Goal: Check status: Check status

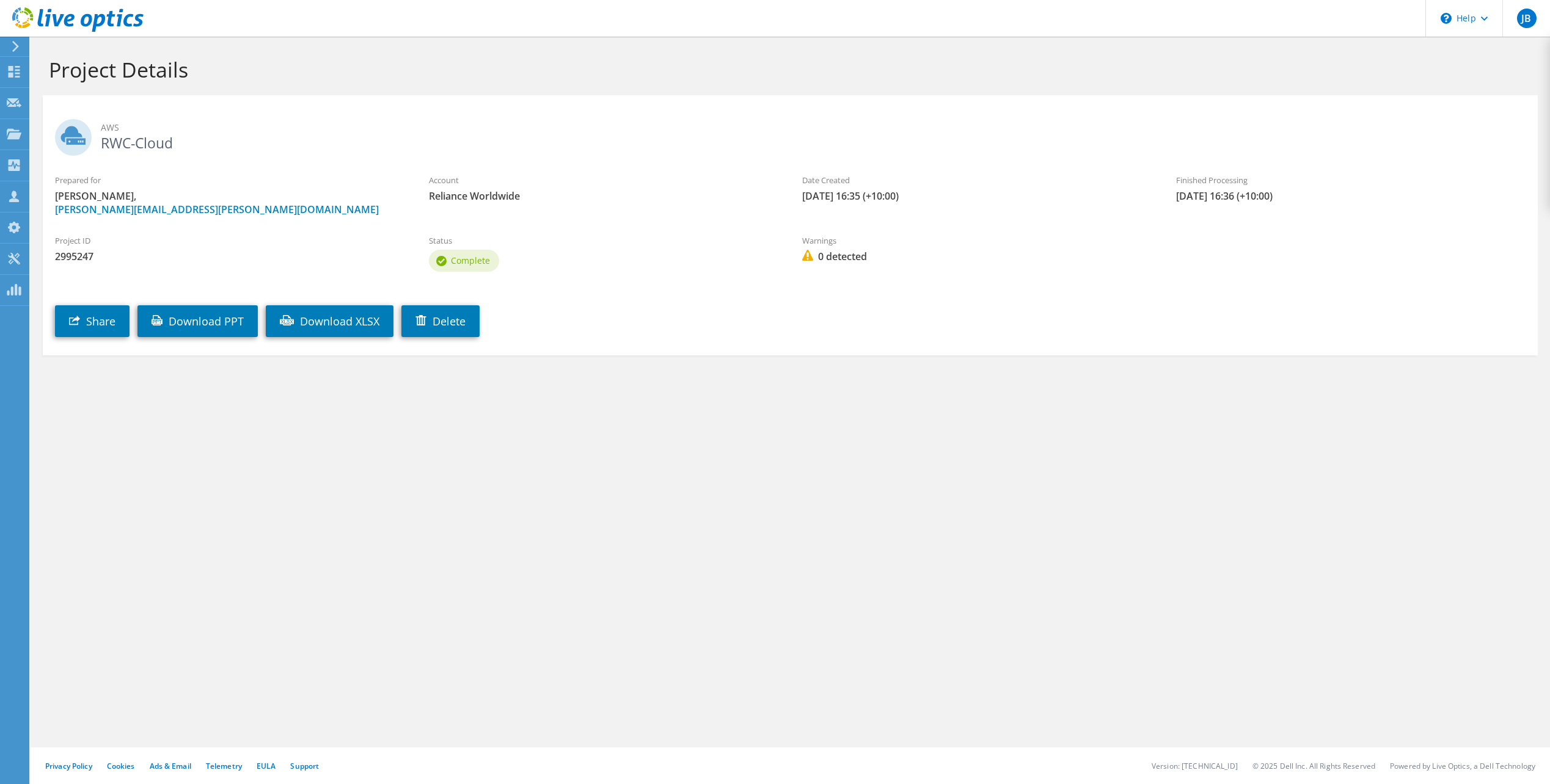
click at [110, 433] on div "Project Details AWS RWC-Cloud Prepared for [PERSON_NAME], [PERSON_NAME][EMAIL_A…" at bounding box center [790, 410] width 1519 height 747
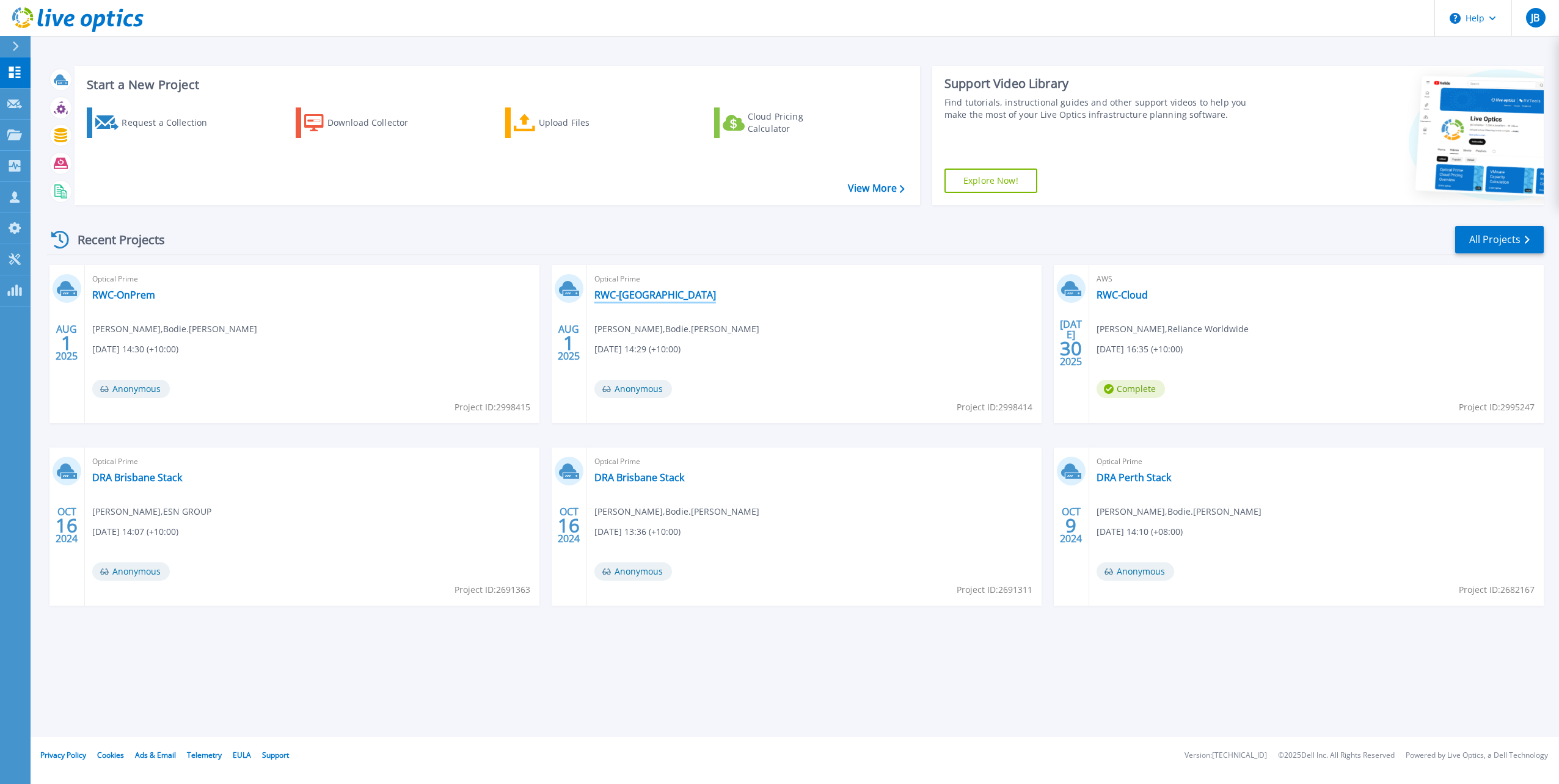
click at [634, 292] on link "RWC-Melbourne" at bounding box center [655, 294] width 122 height 12
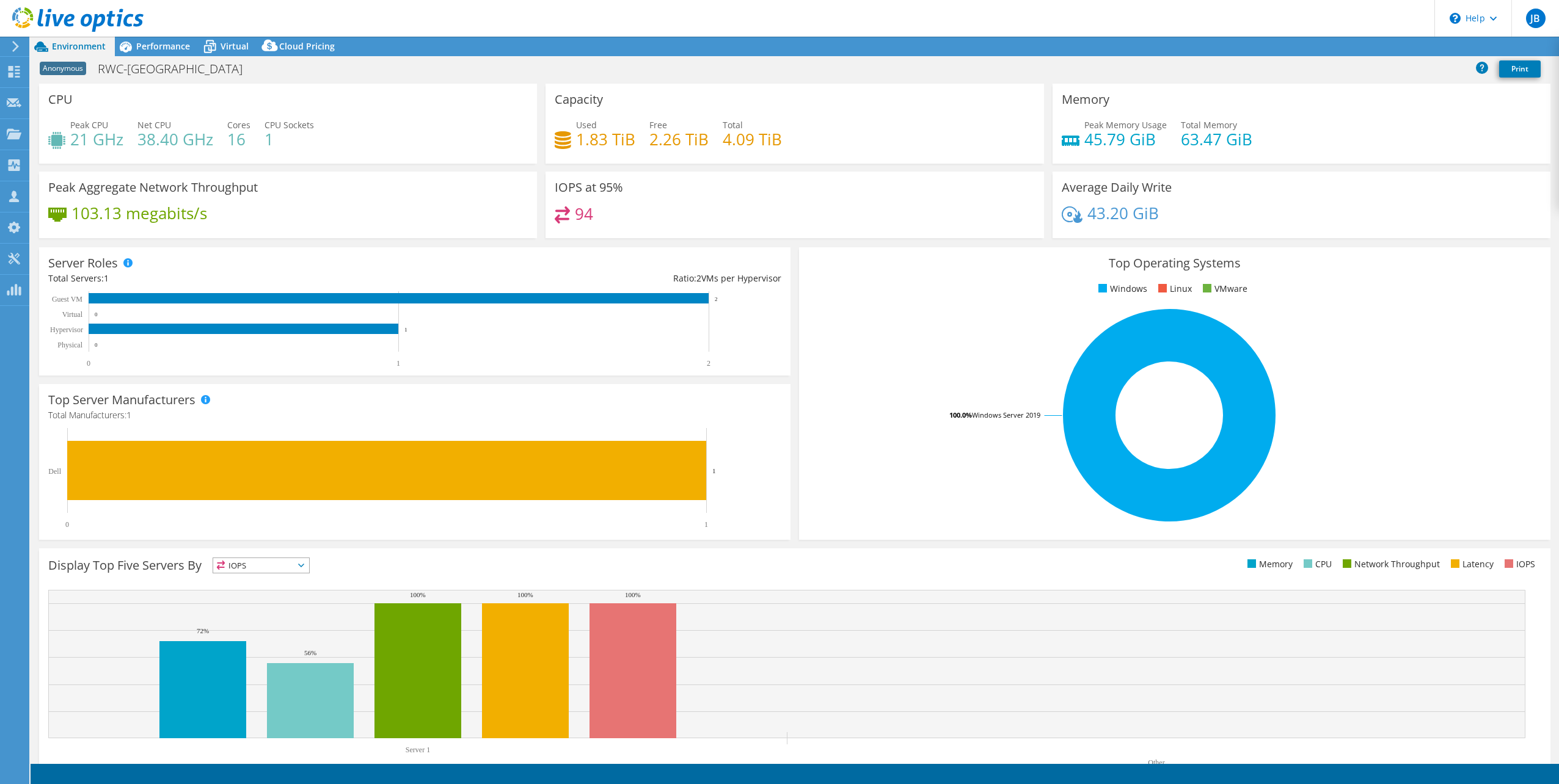
select select "USD"
click at [230, 46] on span "Virtual" at bounding box center [235, 46] width 28 height 12
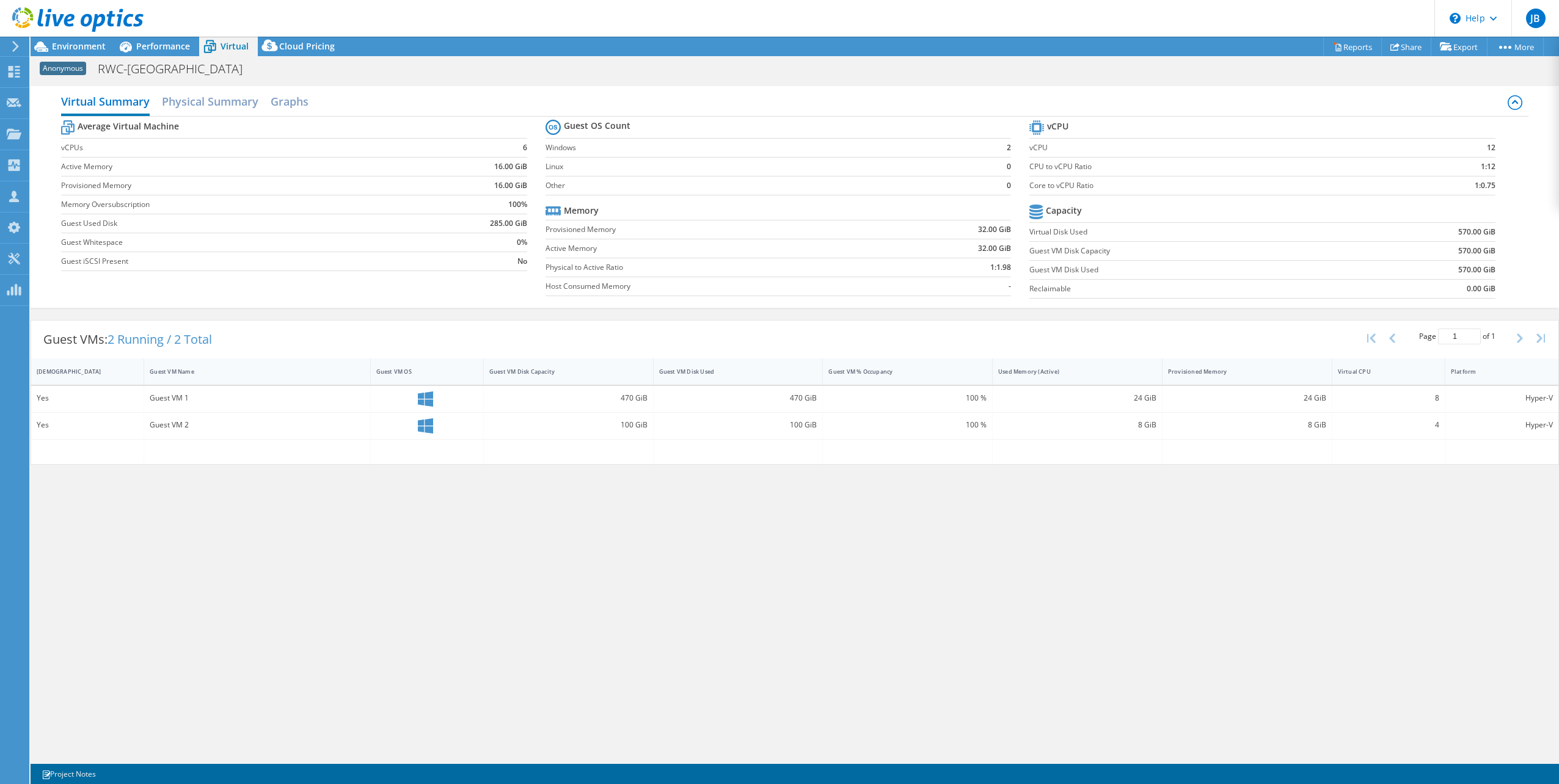
click at [111, 566] on div "Virtual Summary Physical Summary Graphs Average Virtual Machine vCPUs 6 Active …" at bounding box center [794, 420] width 1528 height 681
